Goal: Information Seeking & Learning: Learn about a topic

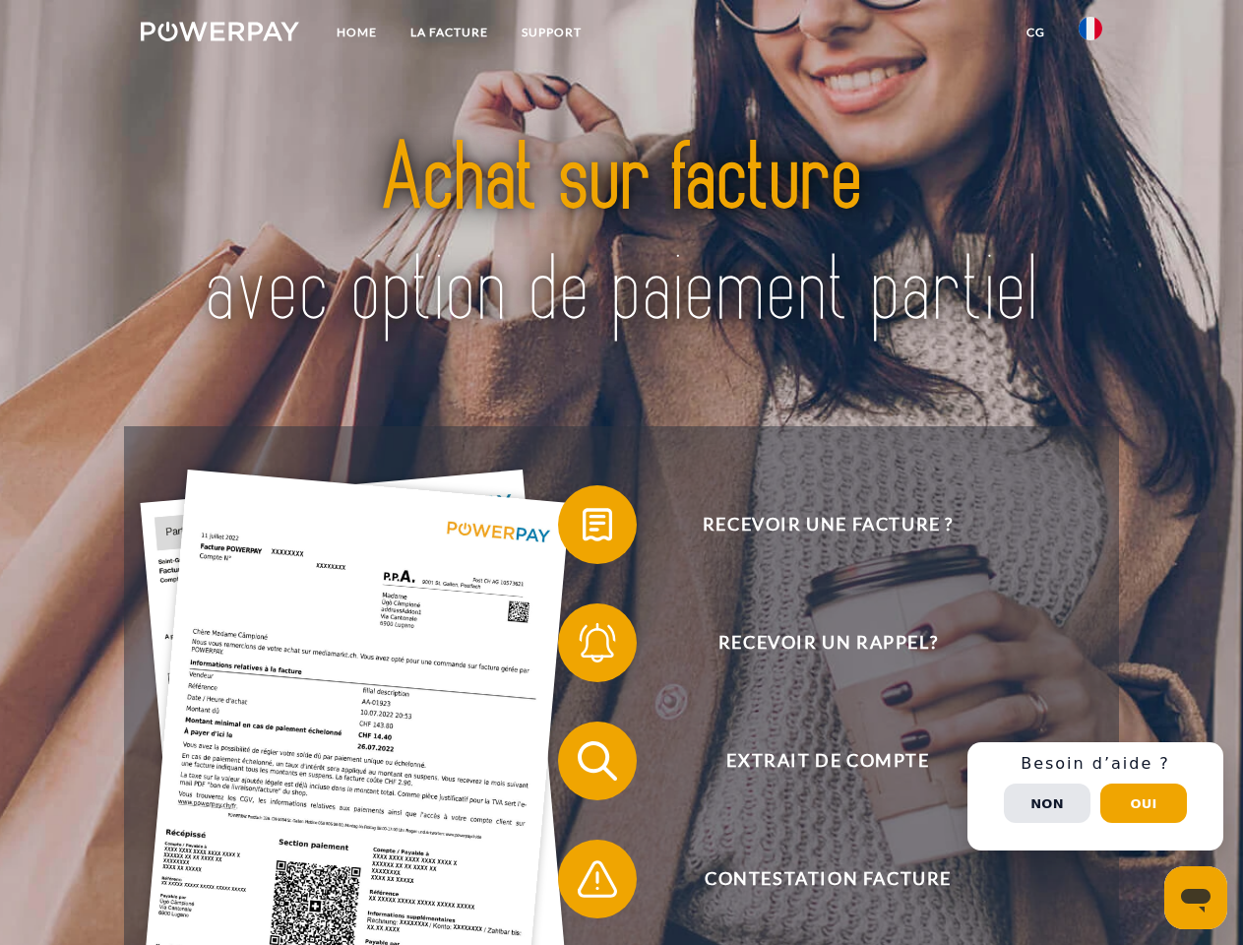
click at [220, 34] on img at bounding box center [220, 32] width 158 height 20
click at [1091, 34] on img at bounding box center [1091, 29] width 24 height 24
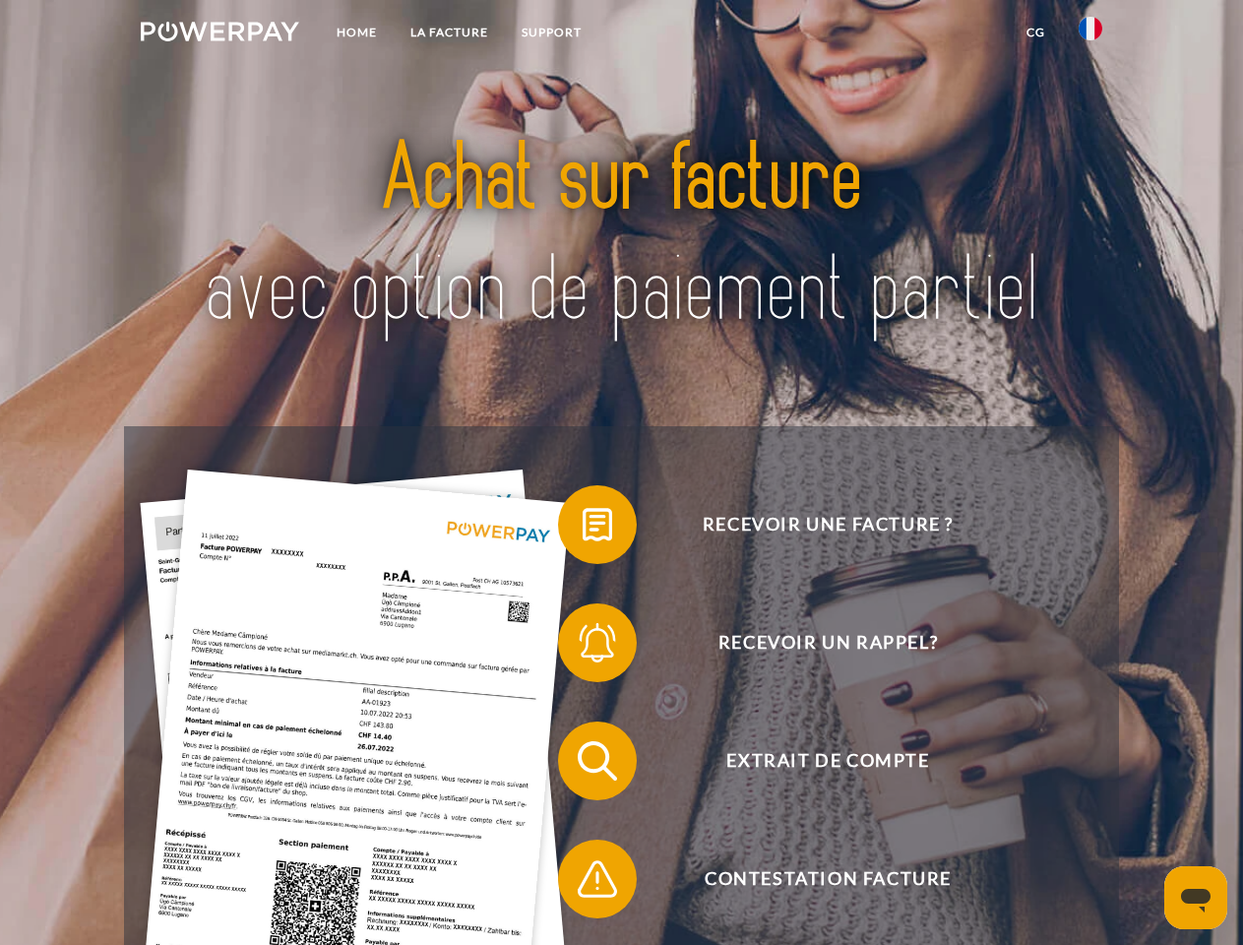
click at [1036, 32] on link "CG" at bounding box center [1036, 32] width 52 height 35
click at [583, 529] on span at bounding box center [568, 524] width 98 height 98
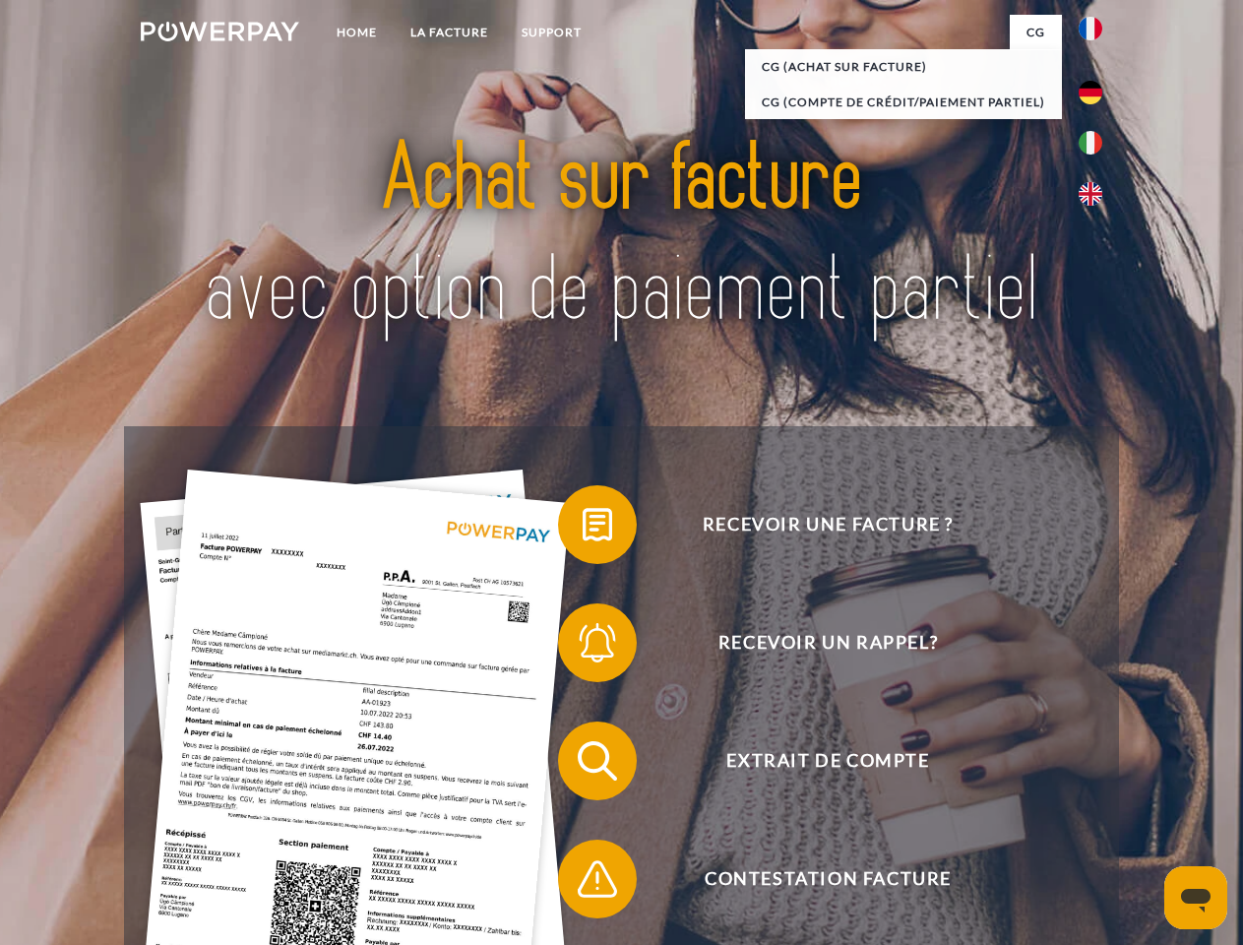
click at [583, 647] on span at bounding box center [568, 643] width 98 height 98
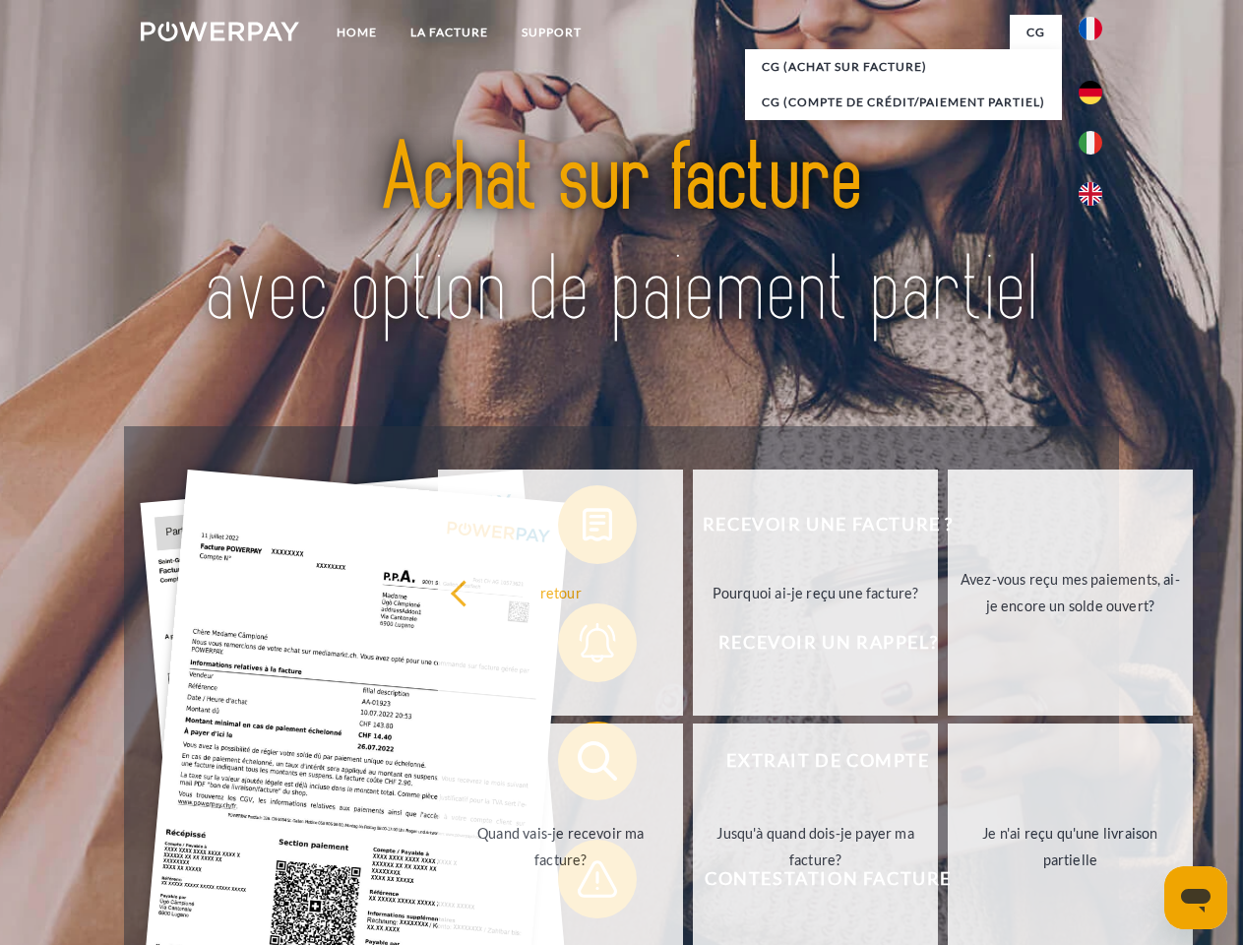
click at [583, 765] on link "Quand vais-je recevoir ma facture?" at bounding box center [560, 847] width 245 height 246
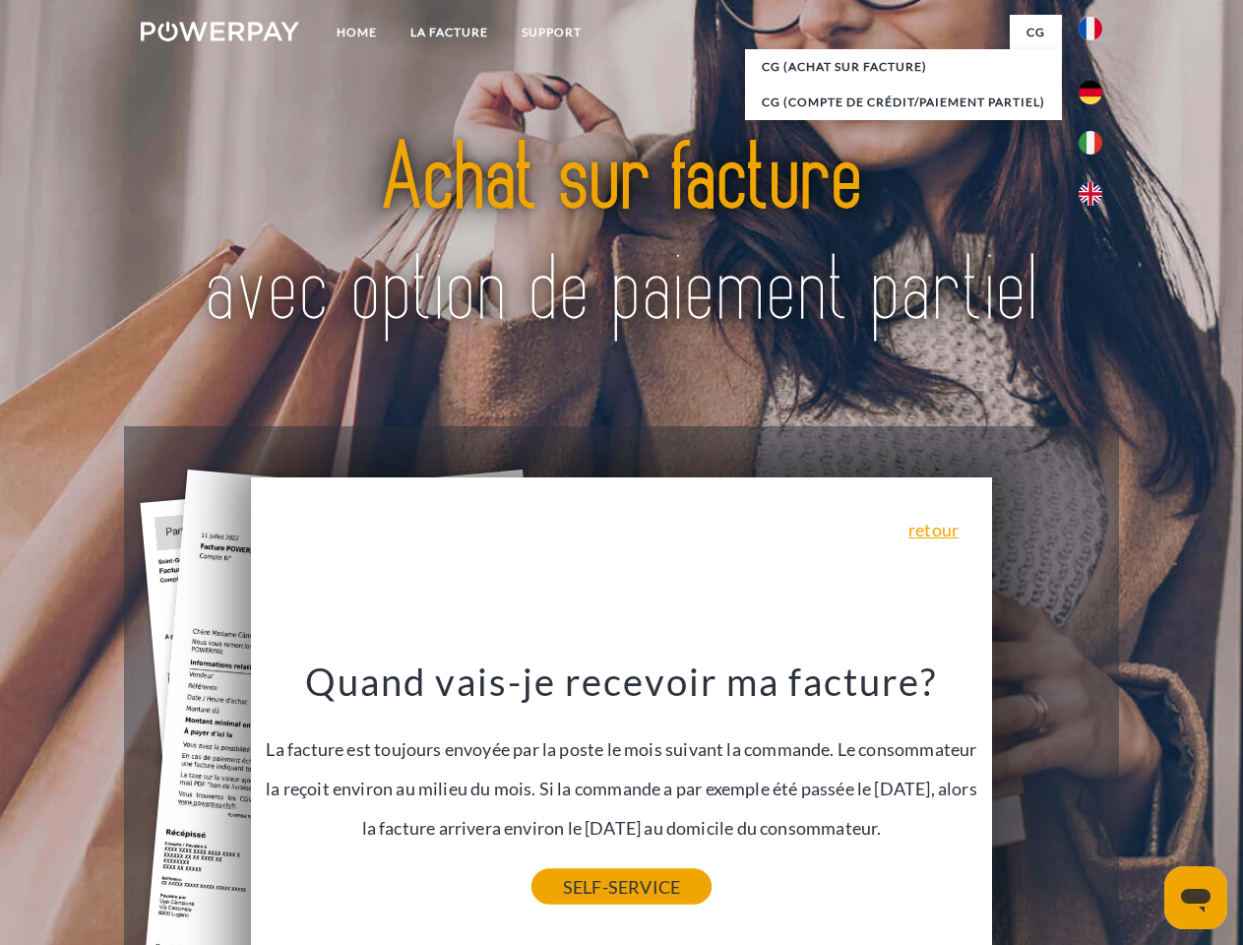
click at [583, 883] on link "SELF-SERVICE" at bounding box center [622, 886] width 180 height 35
click at [1096, 796] on div "Recevoir une facture ? Recevoir un rappel? Extrait de compte retour" at bounding box center [621, 820] width 994 height 788
click at [1047, 800] on span "Extrait de compte" at bounding box center [828, 761] width 482 height 79
click at [1144, 803] on header "Home LA FACTURE Support" at bounding box center [621, 680] width 1243 height 1360
